Goal: Check status: Check status

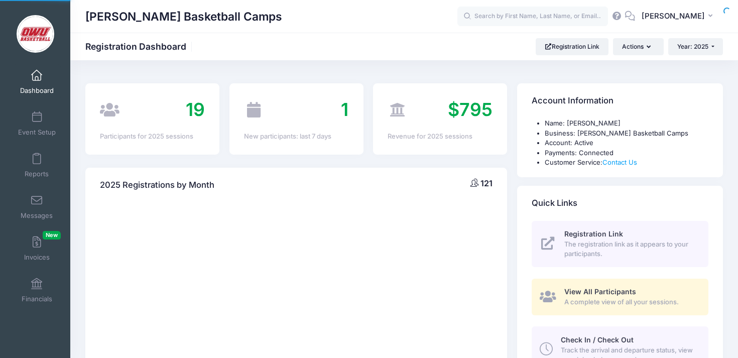
select select
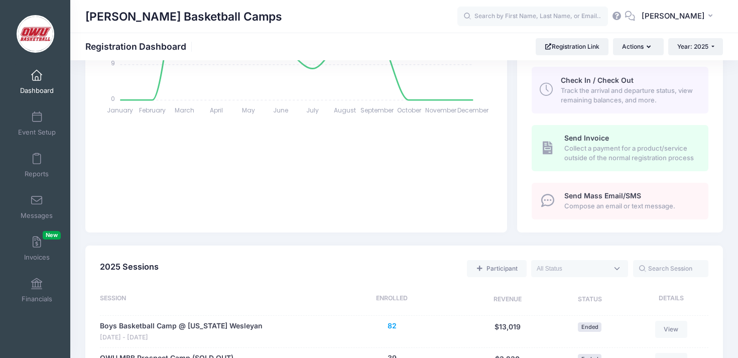
scroll to position [283, 0]
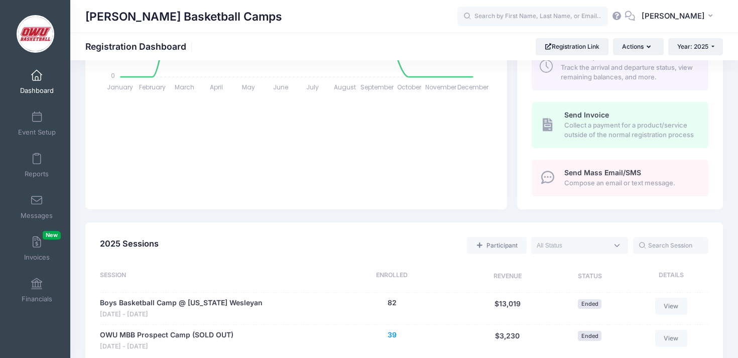
click at [394, 340] on button "39" at bounding box center [391, 335] width 9 height 11
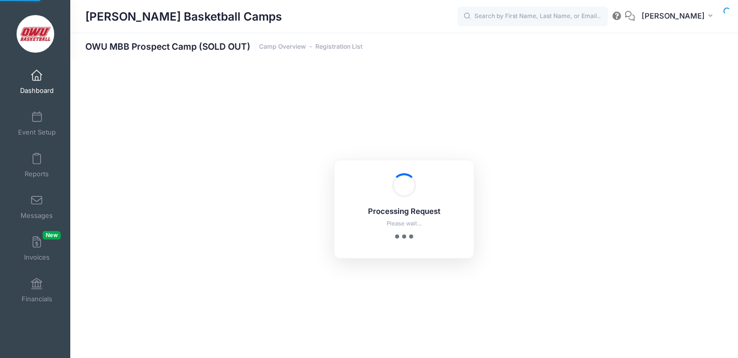
select select "10"
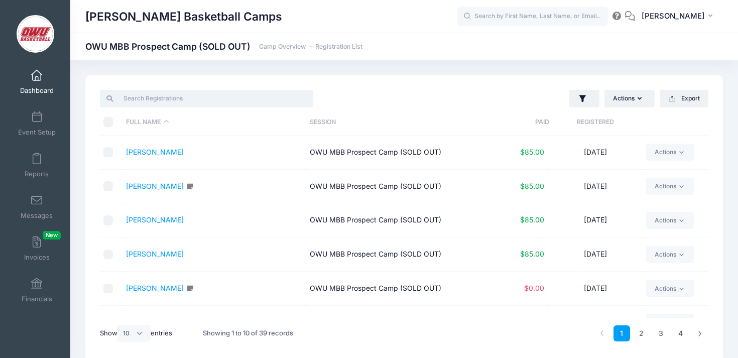
click at [288, 100] on input "search" at bounding box center [206, 98] width 213 height 17
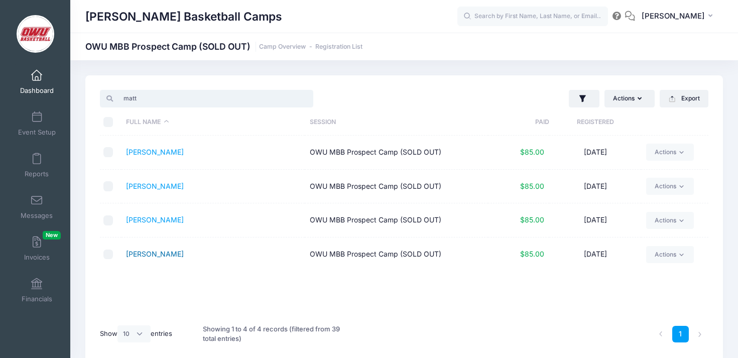
type input "matt"
click at [149, 252] on link "[PERSON_NAME]" at bounding box center [155, 253] width 58 height 9
